Goal: Find specific page/section: Find specific page/section

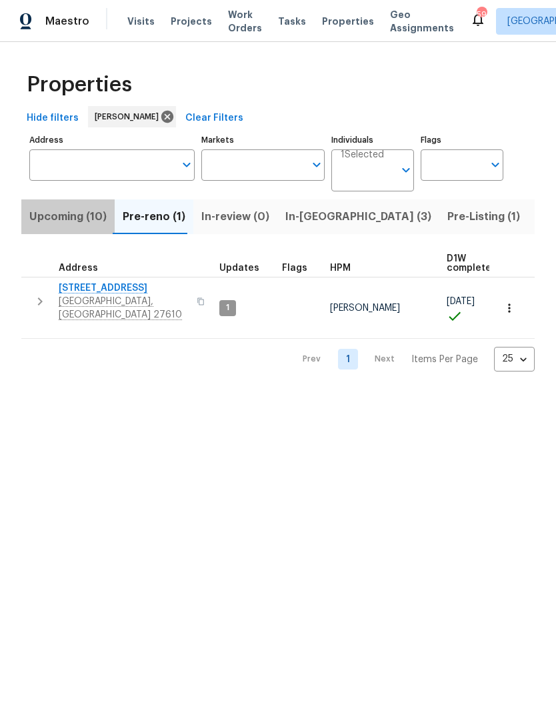
click at [89, 216] on span "Upcoming (10)" at bounding box center [67, 216] width 77 height 19
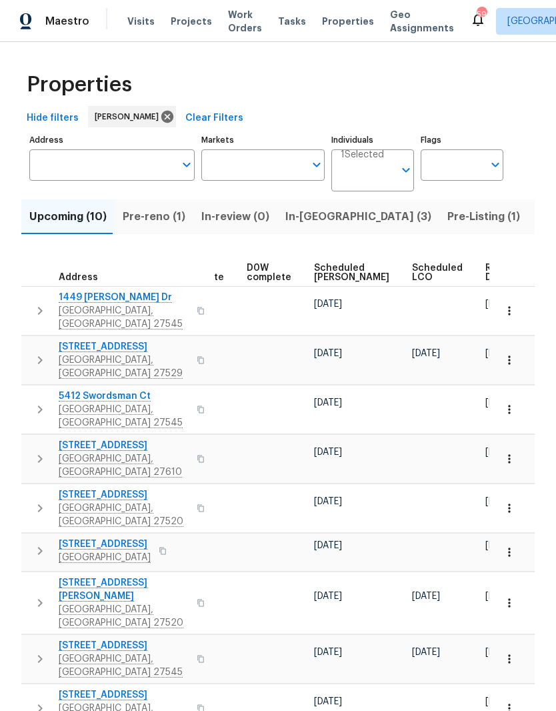
scroll to position [0, 336]
click at [486, 275] on span "Ready Date" at bounding box center [500, 273] width 29 height 19
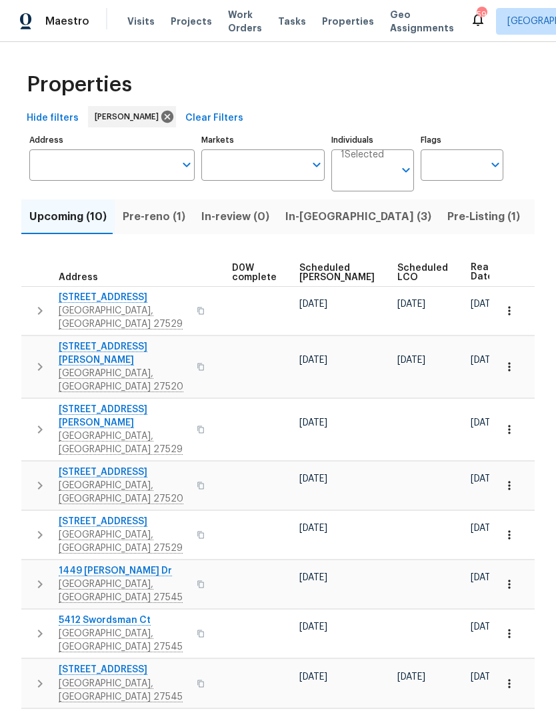
scroll to position [0, 350]
click at [65, 399] on td at bounding box center [59, 430] width 61 height 62
click at [315, 223] on span "In-reno (3)" at bounding box center [359, 216] width 146 height 19
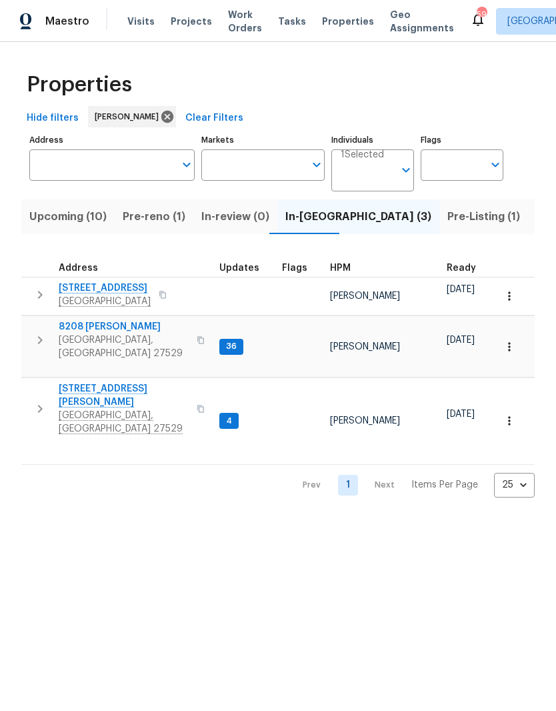
click at [71, 409] on span "Garner, NC 27529" at bounding box center [124, 422] width 130 height 27
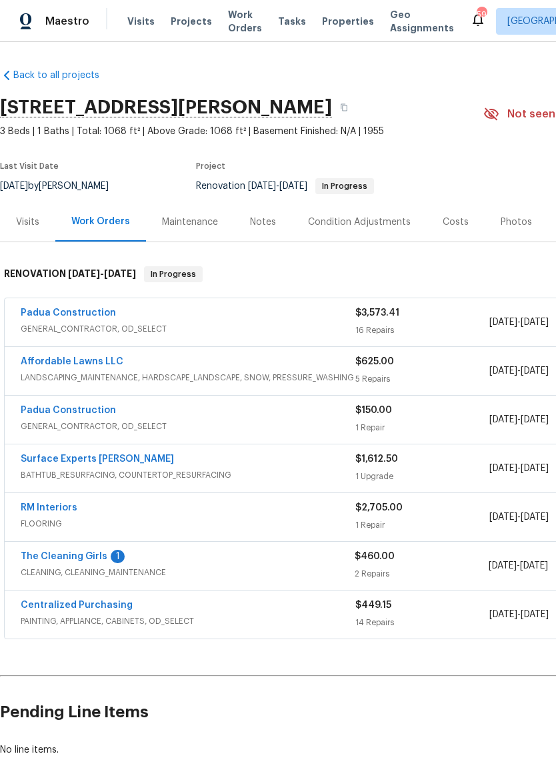
click at [92, 554] on link "The Cleaning Girls" at bounding box center [64, 556] width 87 height 9
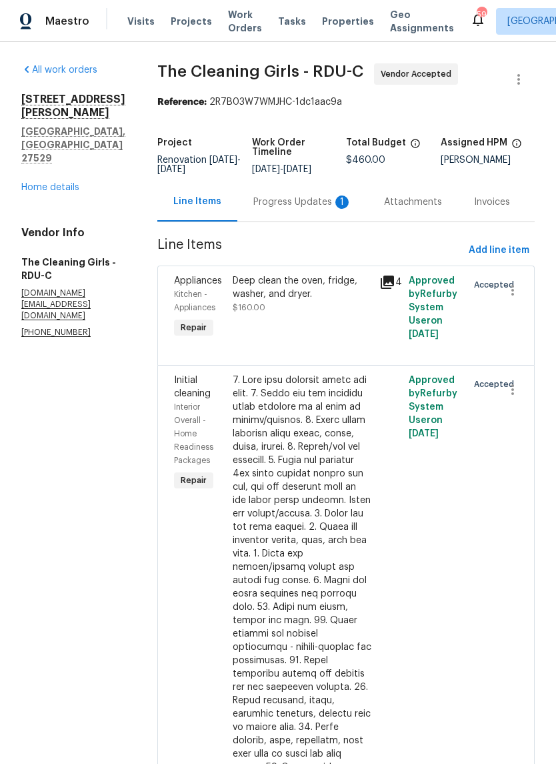
click at [352, 209] on div "Progress Updates 1" at bounding box center [303, 201] width 99 height 13
